Goal: Task Accomplishment & Management: Manage account settings

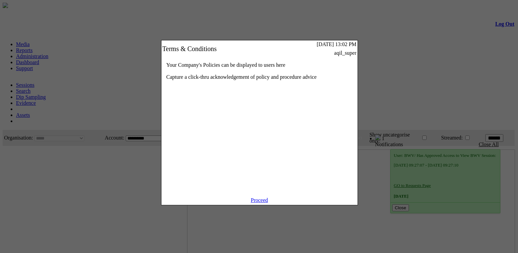
click at [254, 203] on link "Proceed" at bounding box center [259, 200] width 17 height 6
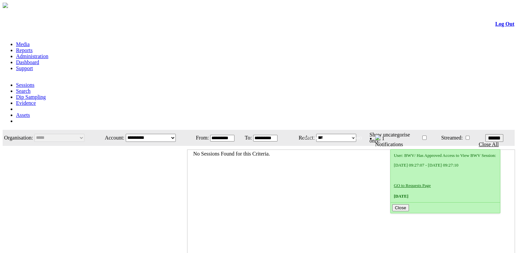
click at [48, 53] on link "Administration" at bounding box center [32, 56] width 32 height 6
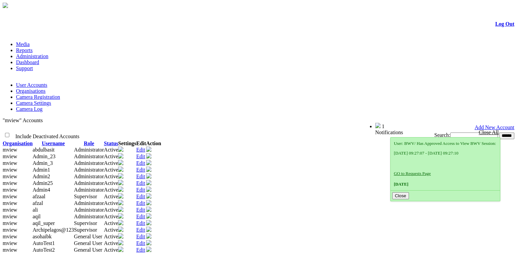
click at [145, 160] on link "Edit" at bounding box center [140, 163] width 9 height 6
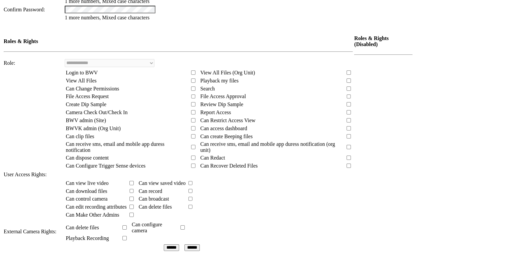
scroll to position [319, 0]
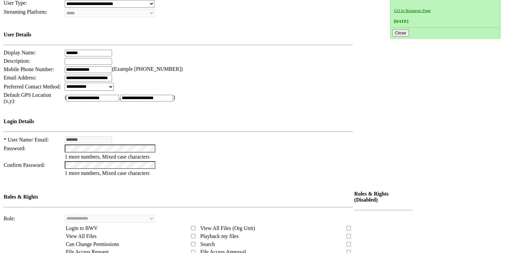
scroll to position [228, 0]
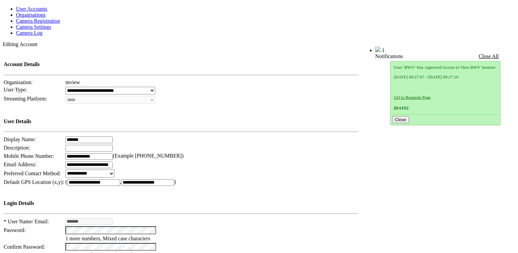
scroll to position [137, 0]
